Goal: Task Accomplishment & Management: Manage account settings

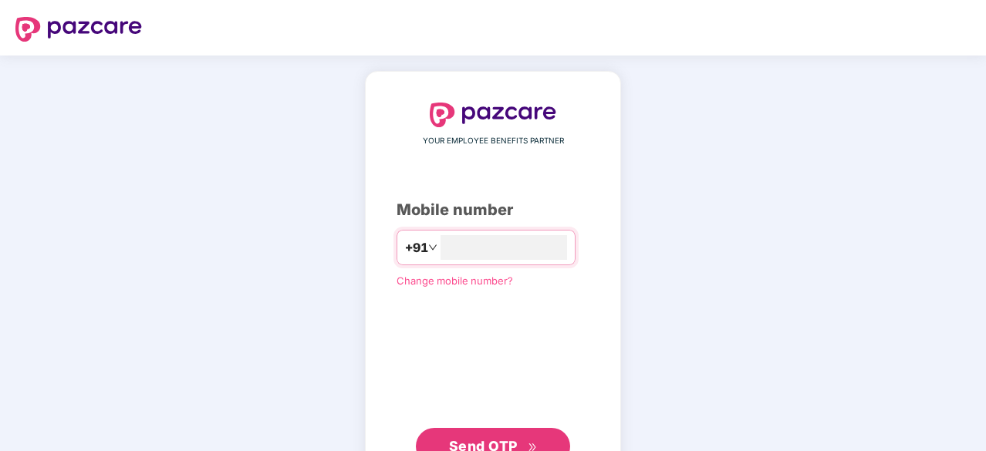
type input "**********"
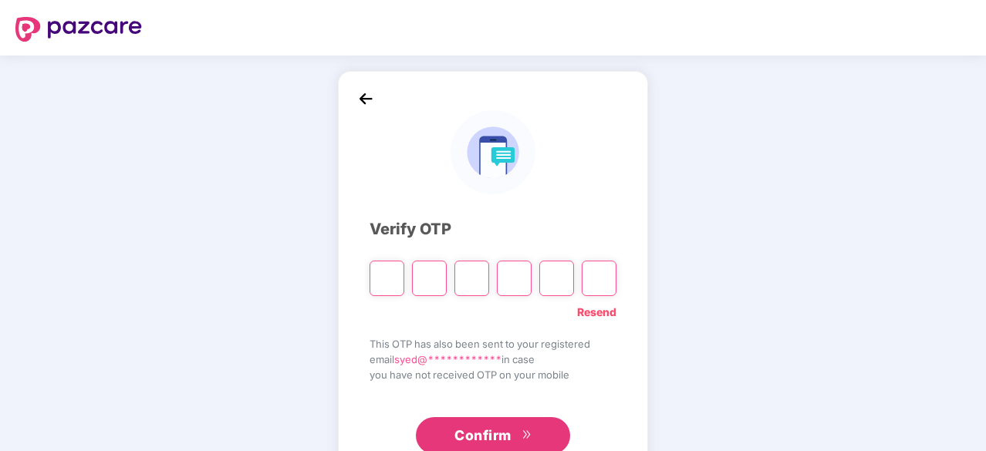
type input "*"
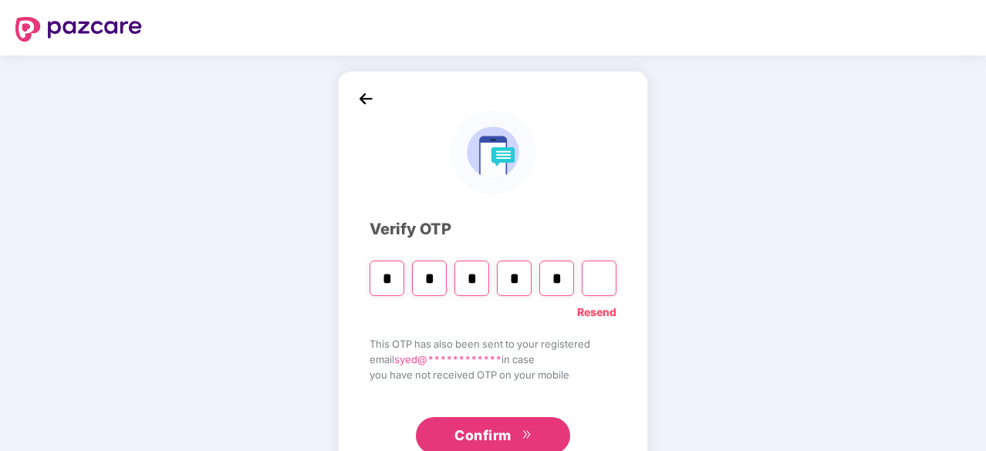
type input "*"
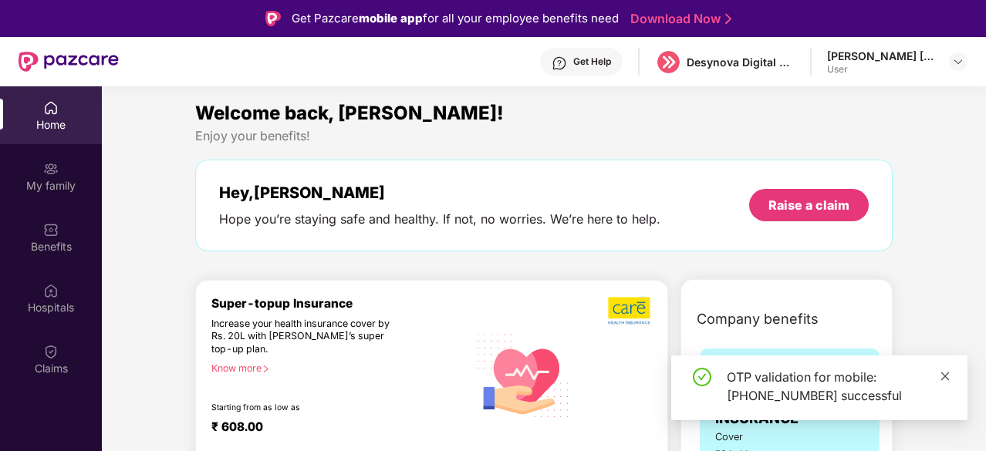
click at [944, 380] on icon "close" at bounding box center [945, 376] width 11 height 11
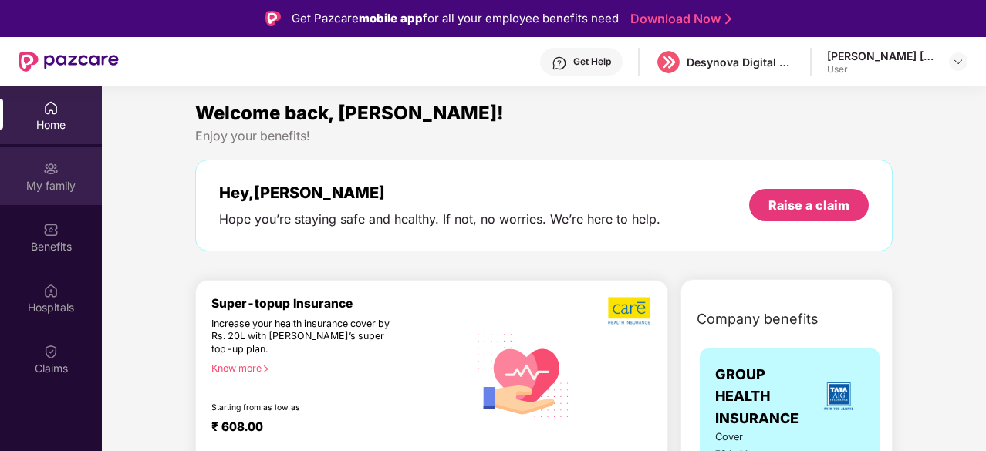
click at [58, 189] on div "My family" at bounding box center [51, 185] width 102 height 15
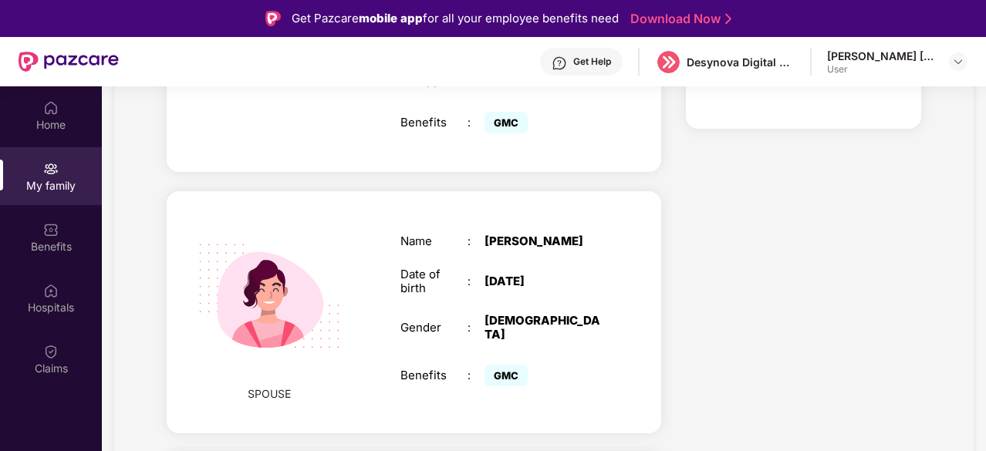
scroll to position [421, 0]
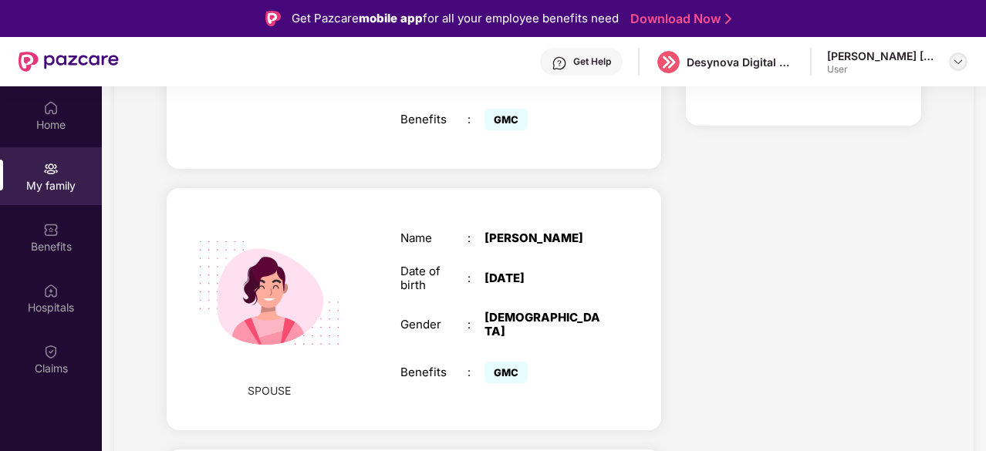
click at [961, 66] on img at bounding box center [958, 62] width 12 height 12
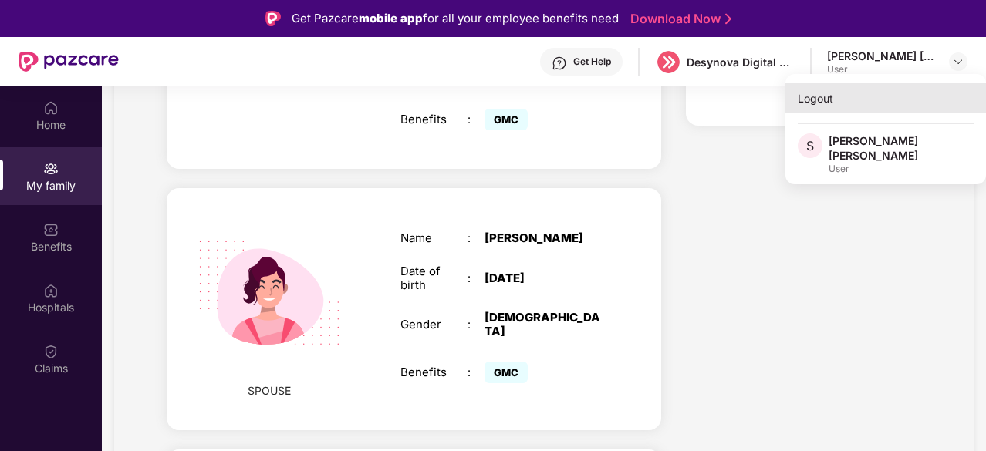
click at [829, 106] on div "Logout" at bounding box center [886, 98] width 201 height 30
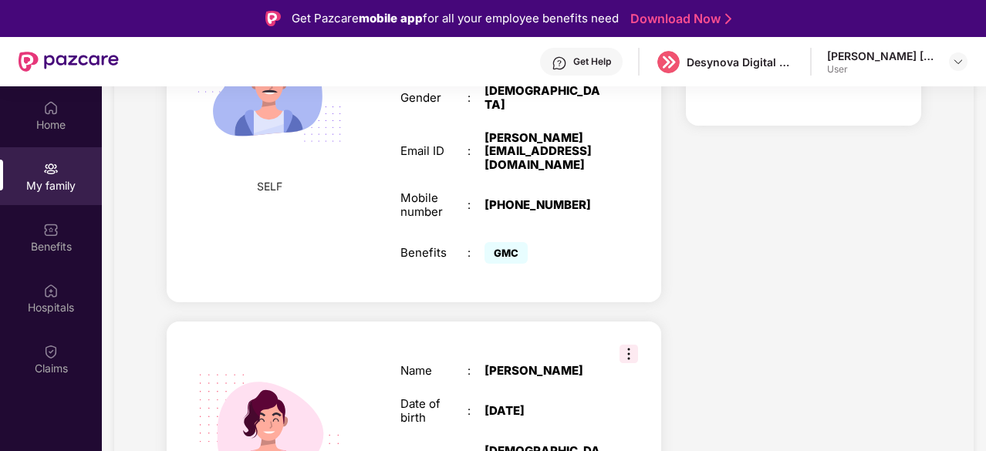
scroll to position [554, 0]
